Goal: Task Accomplishment & Management: Manage account settings

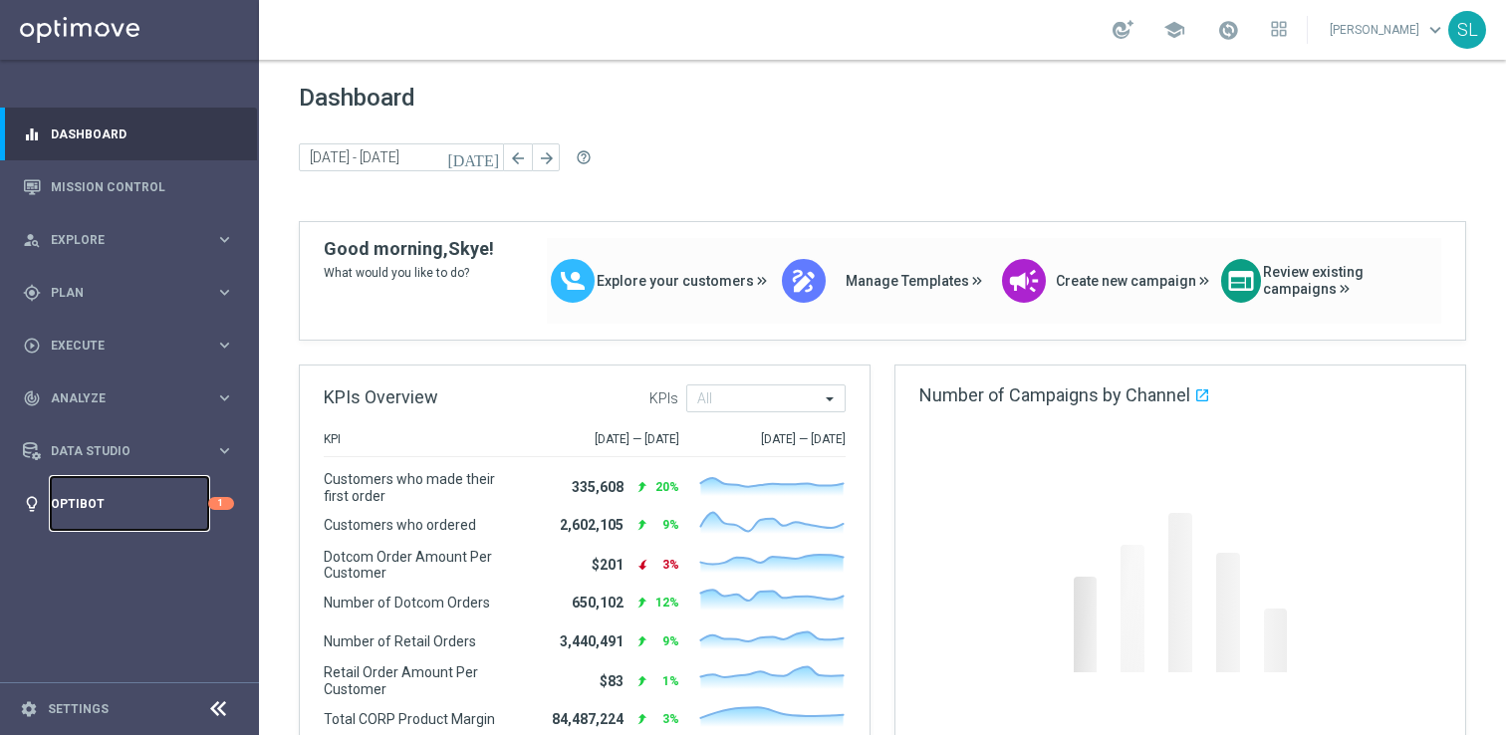
click at [124, 514] on link "Optibot" at bounding box center [129, 503] width 157 height 53
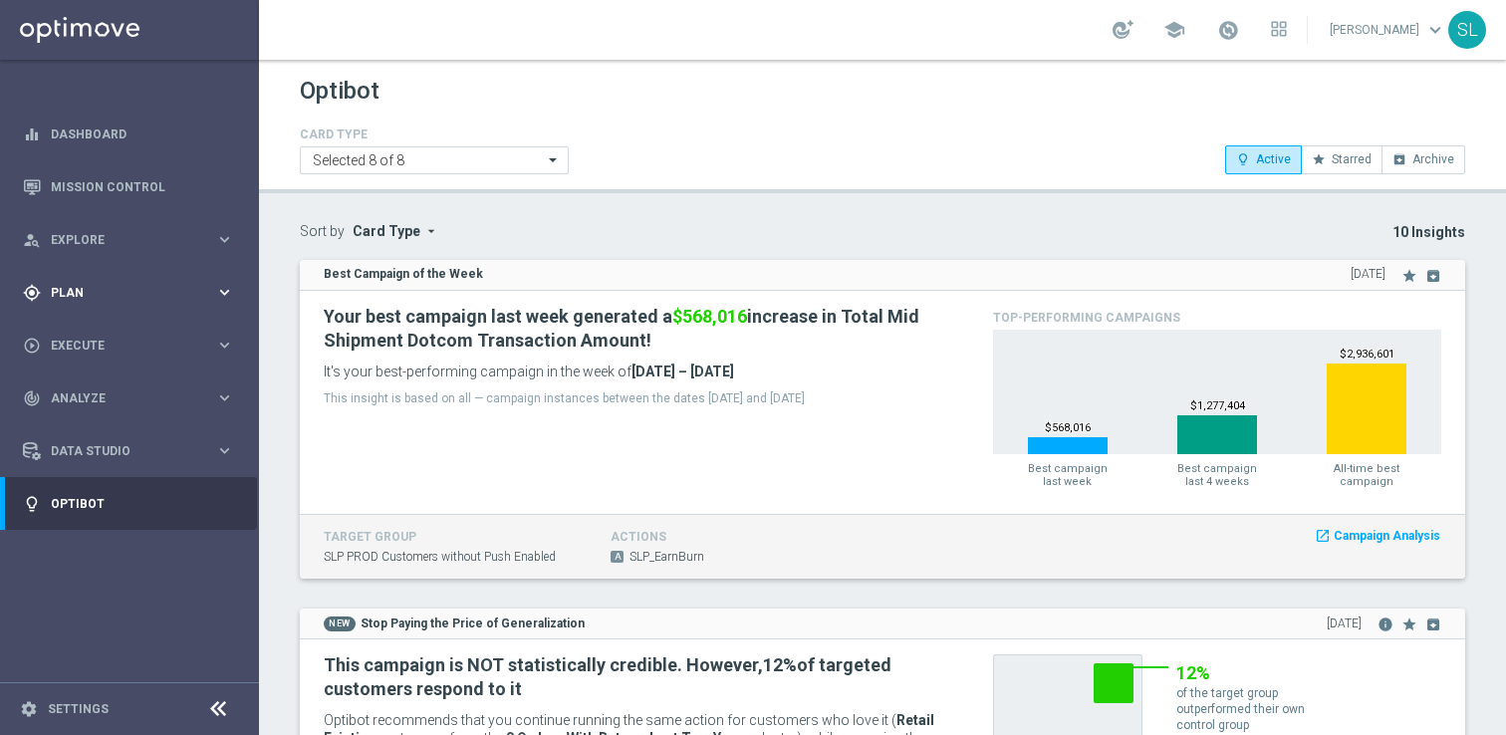
click at [65, 280] on div "gps_fixed Plan keyboard_arrow_right" at bounding box center [128, 292] width 257 height 53
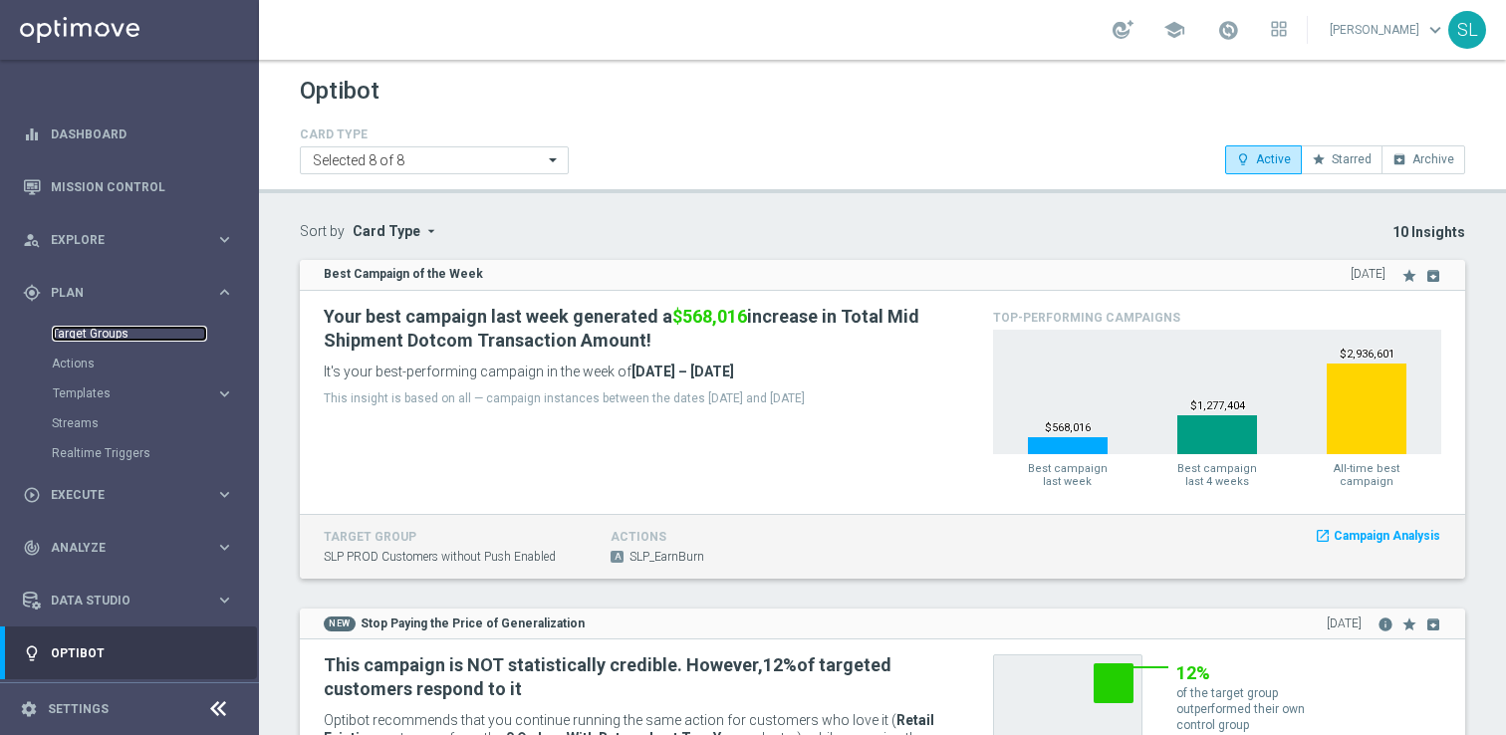
click at [74, 340] on link "Target Groups" at bounding box center [129, 334] width 155 height 16
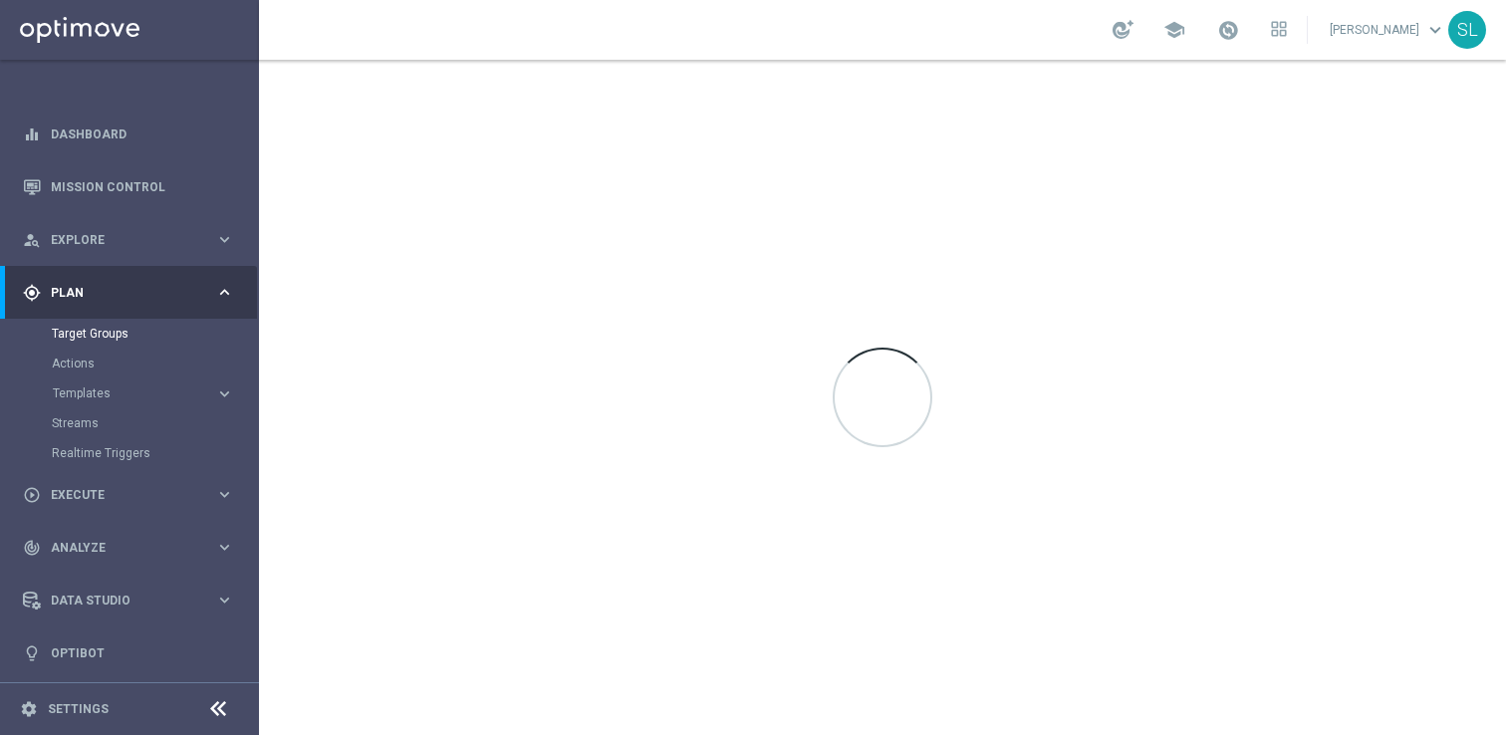
click at [219, 708] on icon at bounding box center [218, 709] width 24 height 24
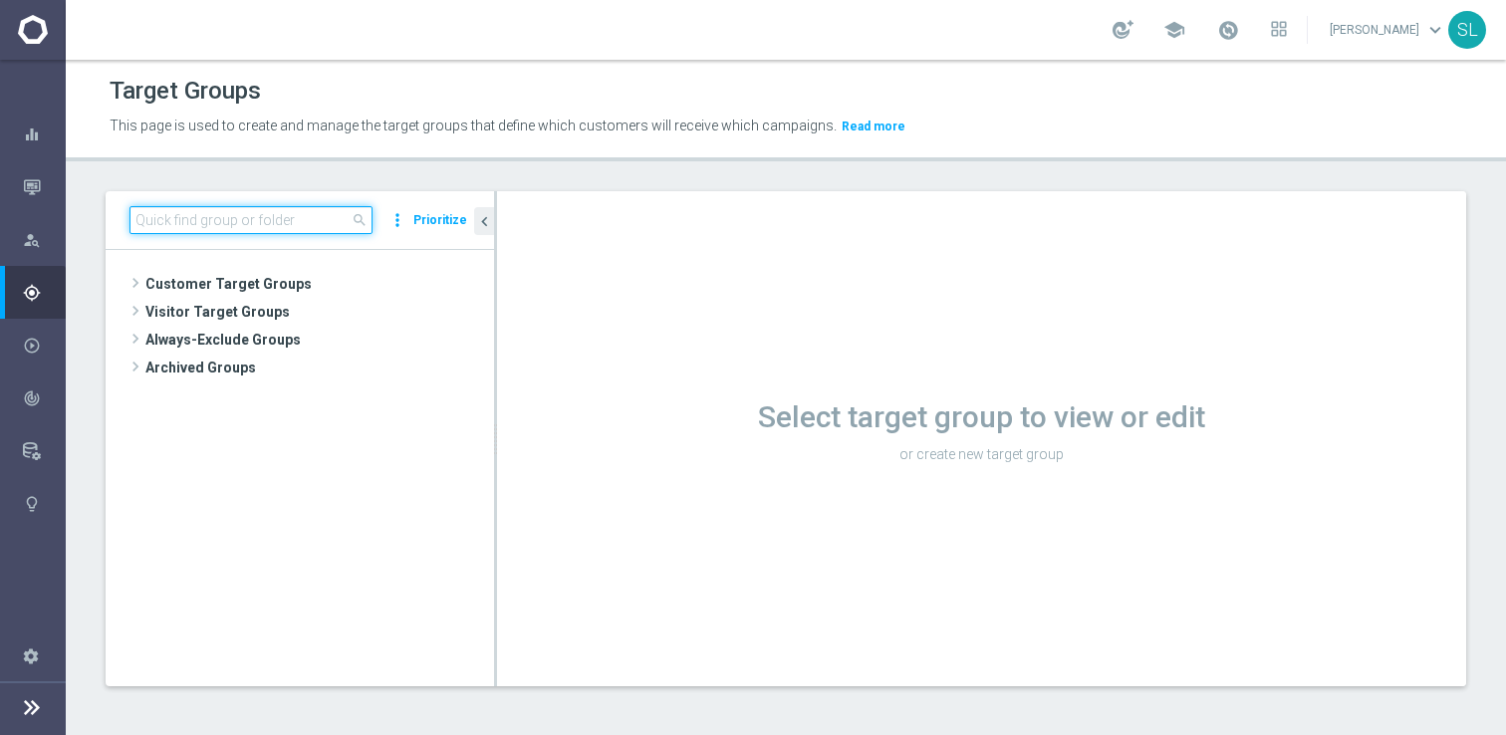
click at [305, 218] on input at bounding box center [251, 220] width 243 height 28
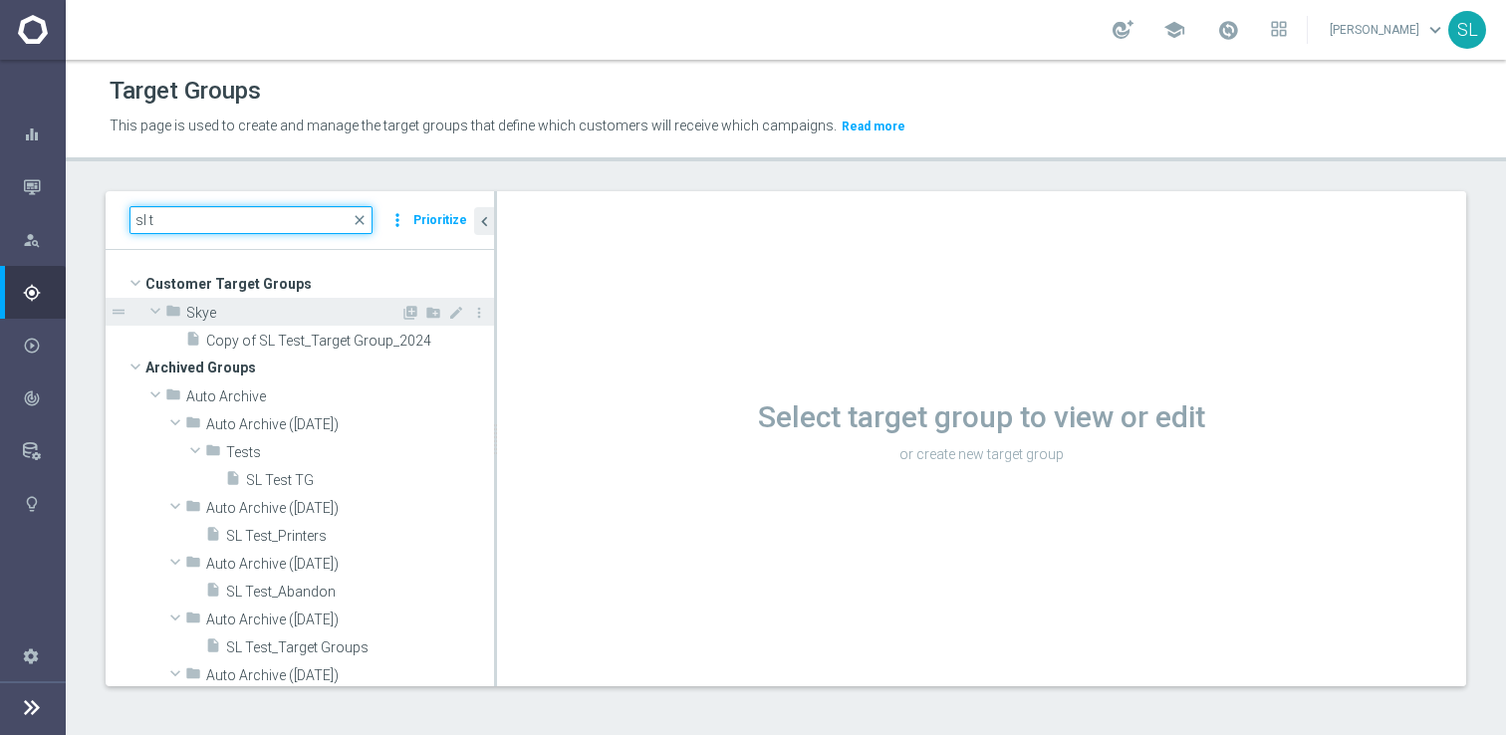
type input "sl t"
click at [388, 320] on span "Skye" at bounding box center [293, 313] width 214 height 17
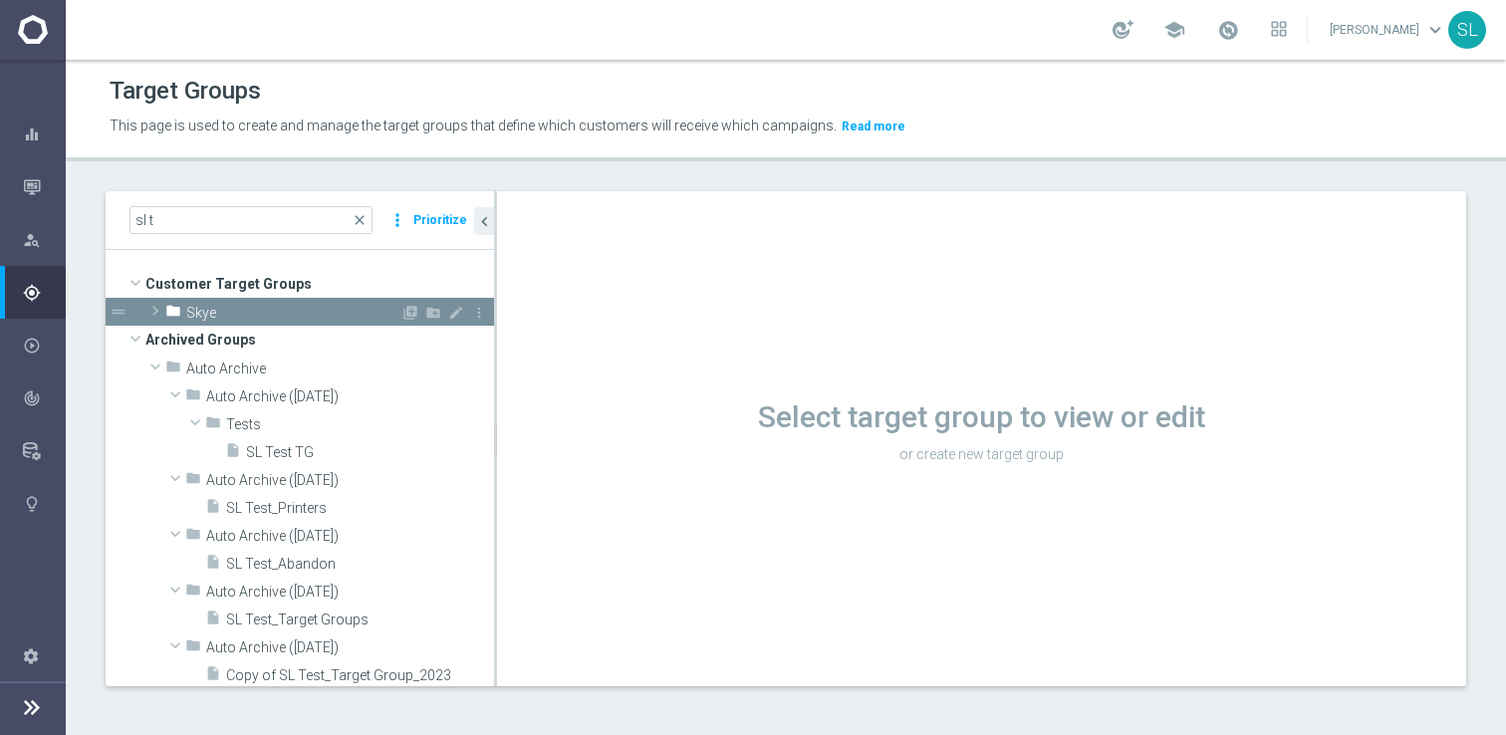
click at [366, 316] on span "Skye" at bounding box center [293, 313] width 214 height 17
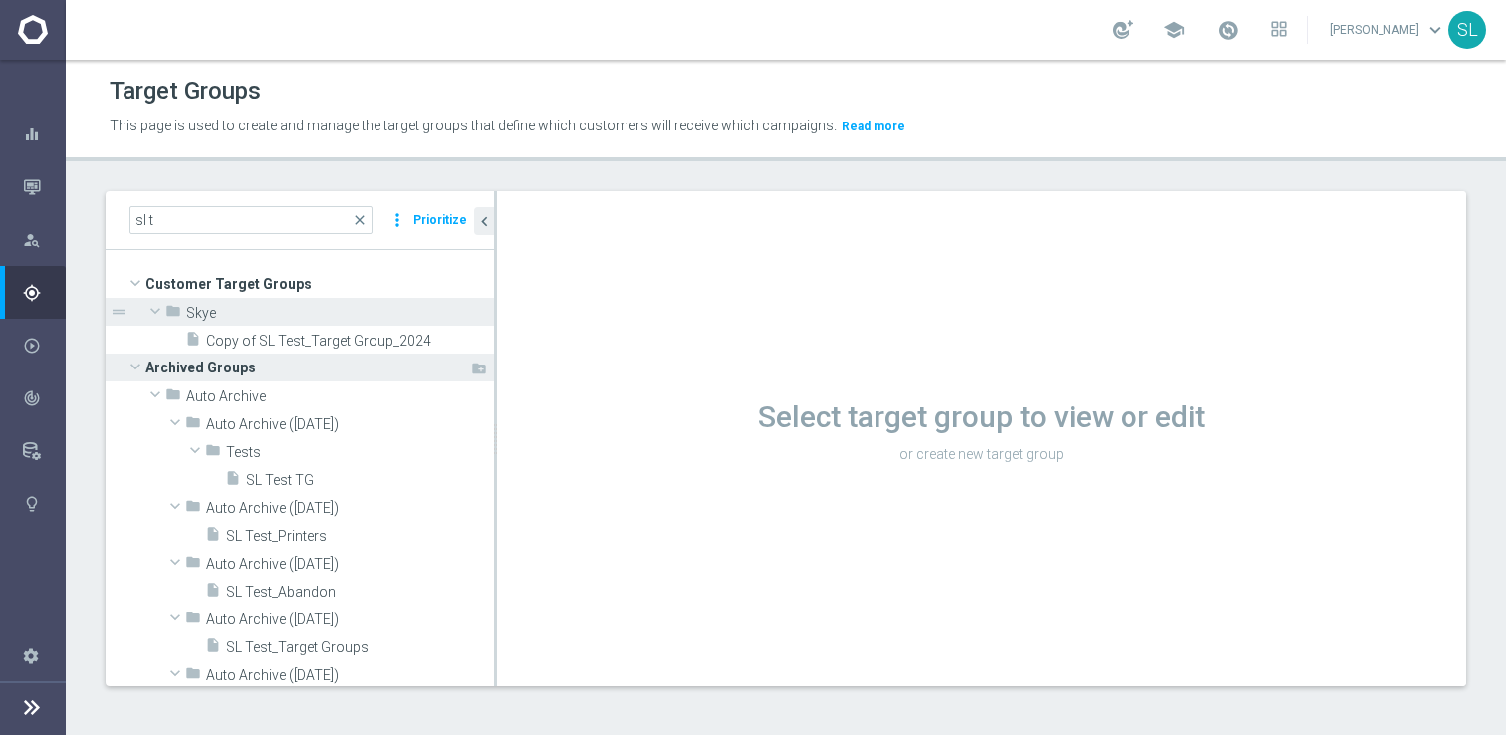
click at [356, 360] on span "Archived Groups" at bounding box center [307, 368] width 324 height 28
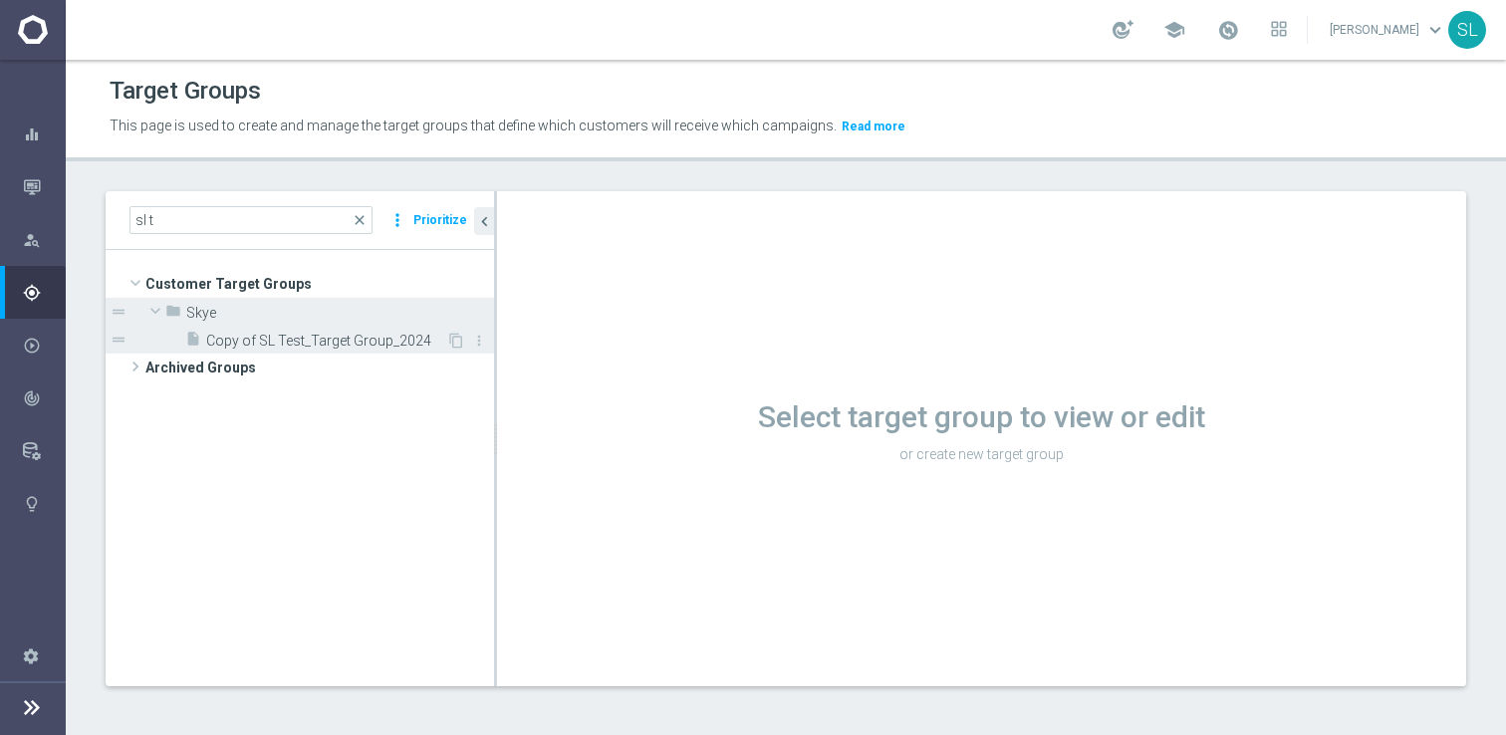
click at [321, 350] on div "insert_drive_file Copy of SL Test_Target Group_2024" at bounding box center [315, 340] width 261 height 28
